Goal: Navigation & Orientation: Find specific page/section

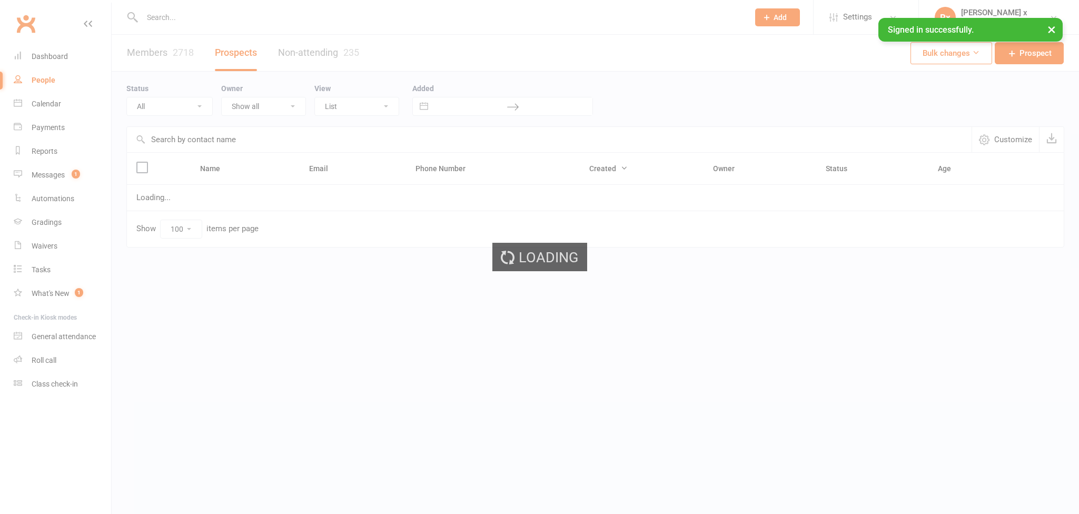
select select "100"
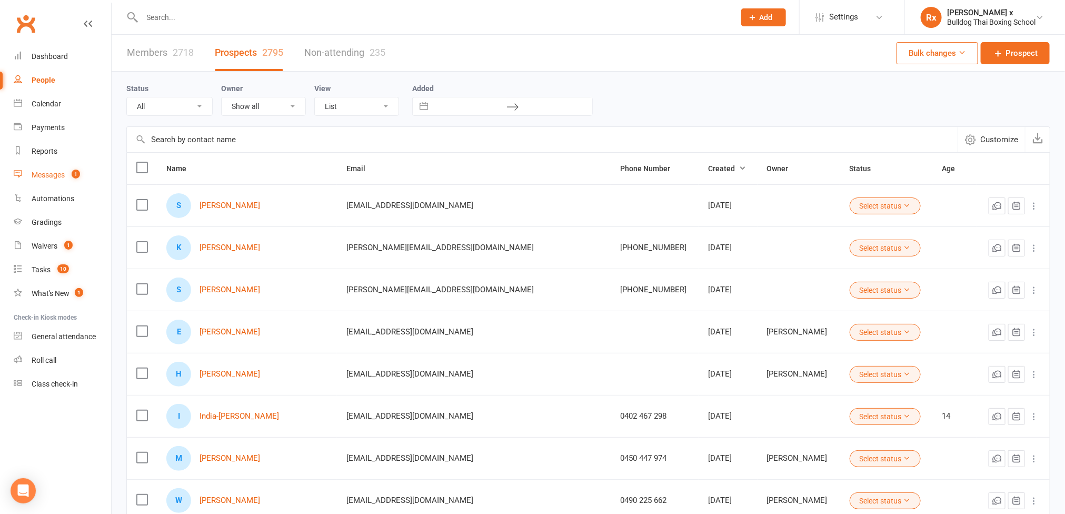
click at [63, 176] on div "Messages" at bounding box center [48, 175] width 33 height 8
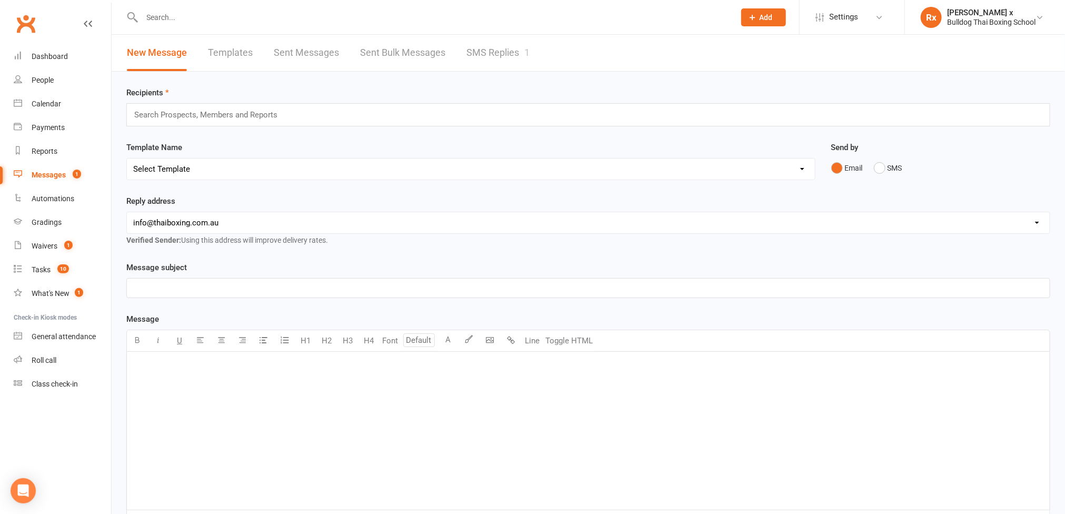
click at [466, 55] on link "SMS Replies 1" at bounding box center [497, 53] width 63 height 36
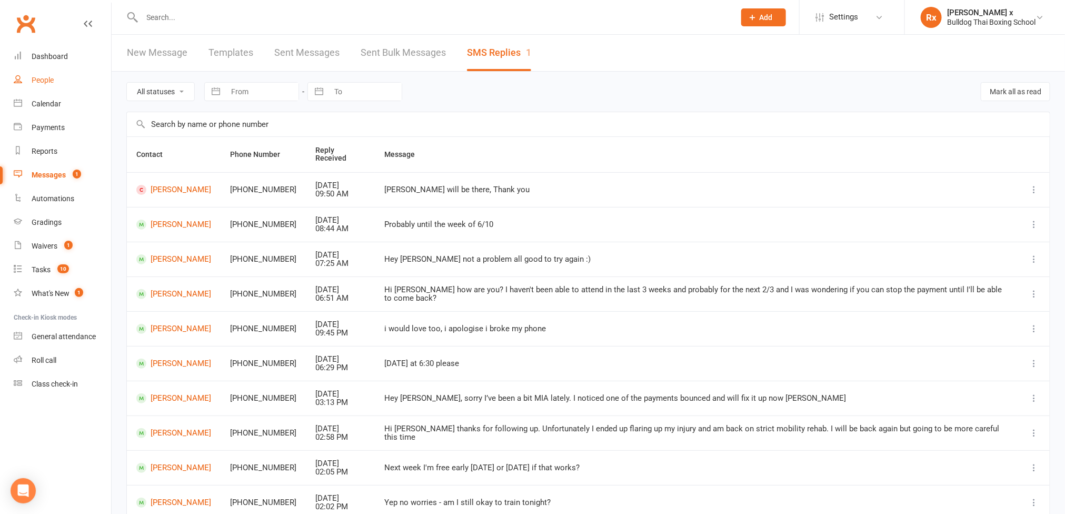
click at [37, 82] on div "People" at bounding box center [43, 80] width 22 height 8
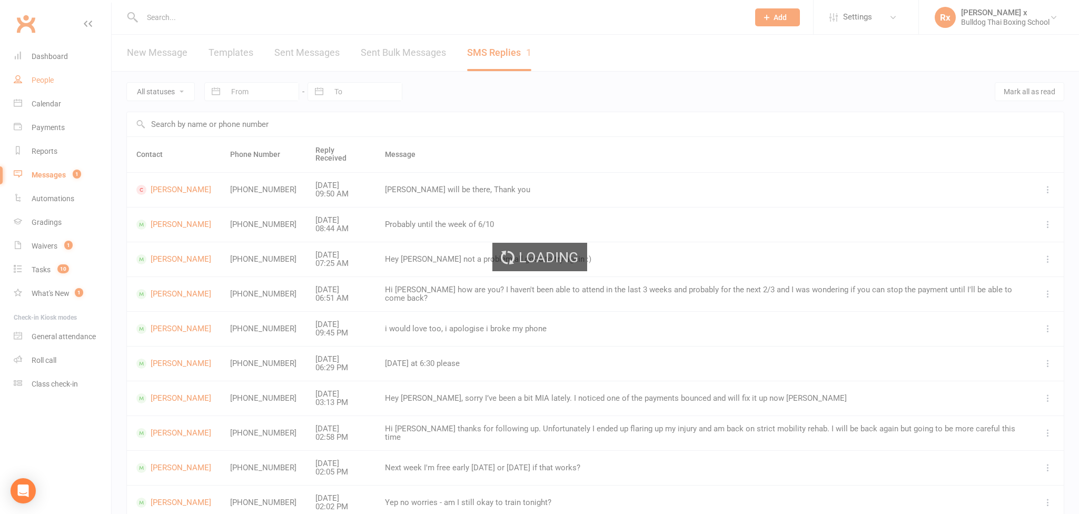
select select "100"
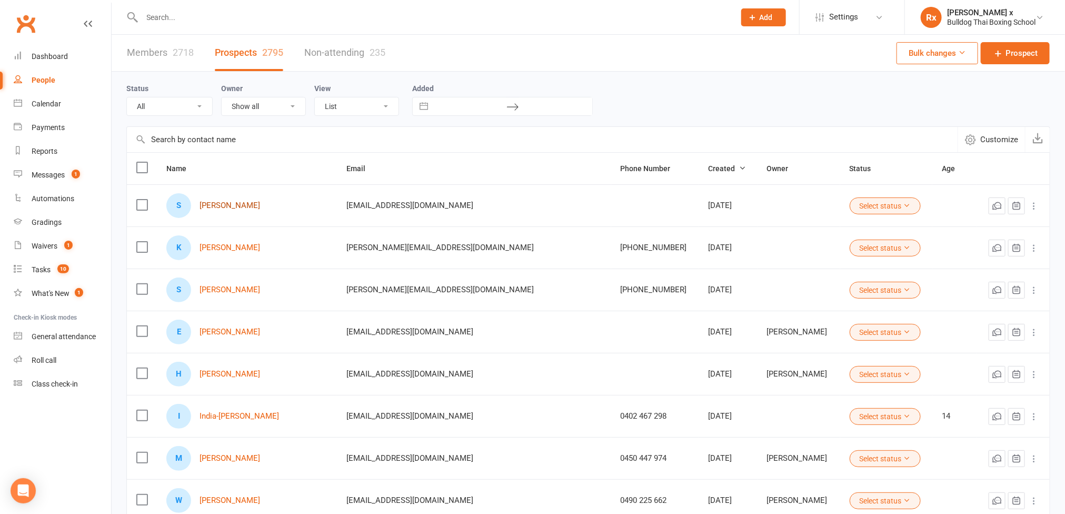
click at [222, 207] on link "[PERSON_NAME]" at bounding box center [229, 205] width 61 height 9
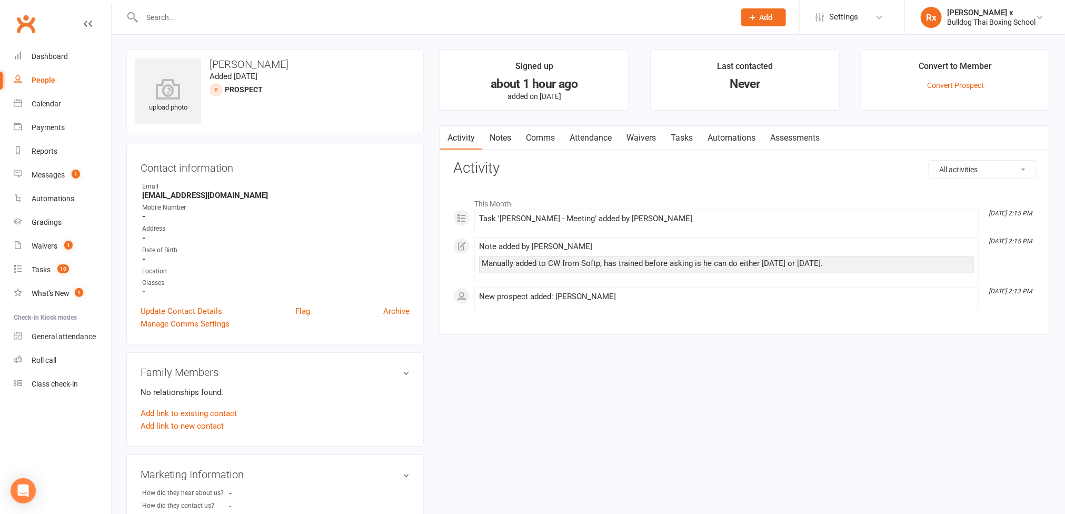
click at [40, 79] on div "People" at bounding box center [44, 80] width 24 height 8
select select "100"
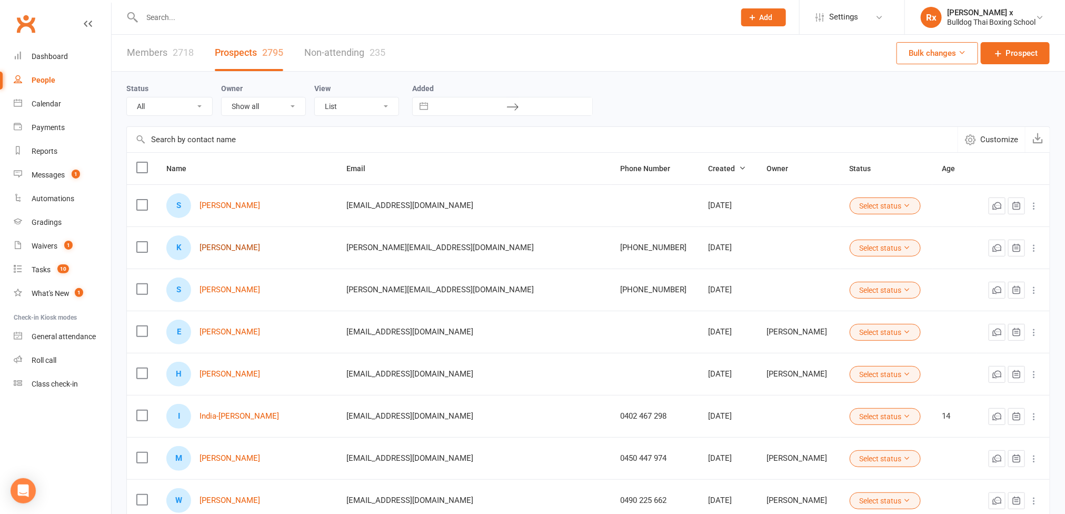
click at [229, 245] on link "[PERSON_NAME]" at bounding box center [229, 247] width 61 height 9
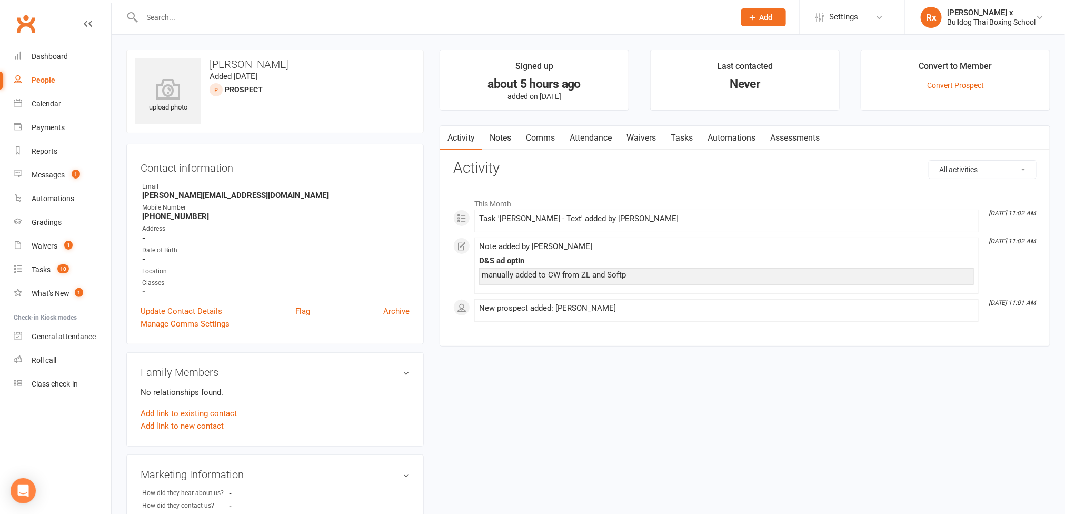
click at [47, 82] on div "People" at bounding box center [44, 80] width 24 height 8
select select "100"
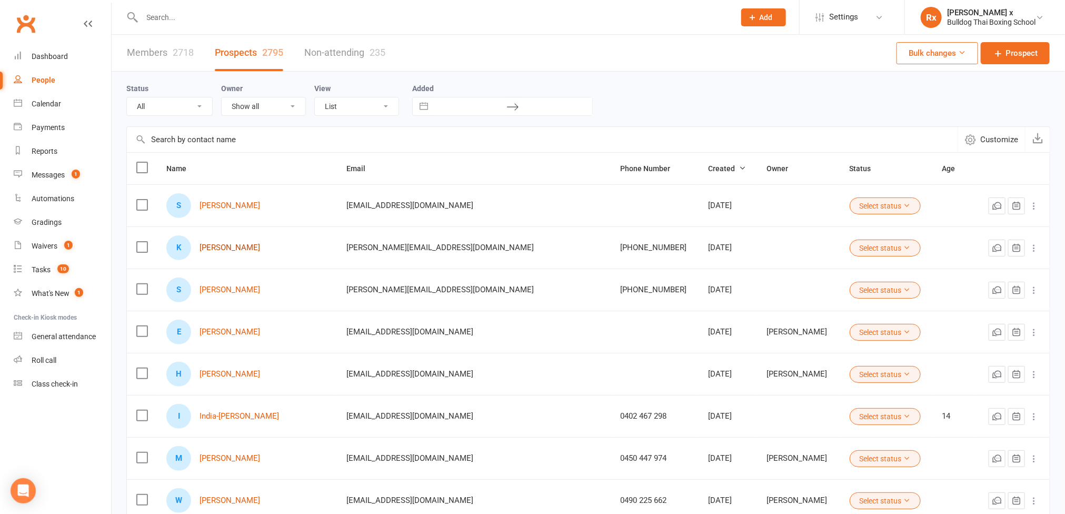
click at [245, 245] on link "[PERSON_NAME]" at bounding box center [229, 247] width 61 height 9
